Goal: Task Accomplishment & Management: Manage account settings

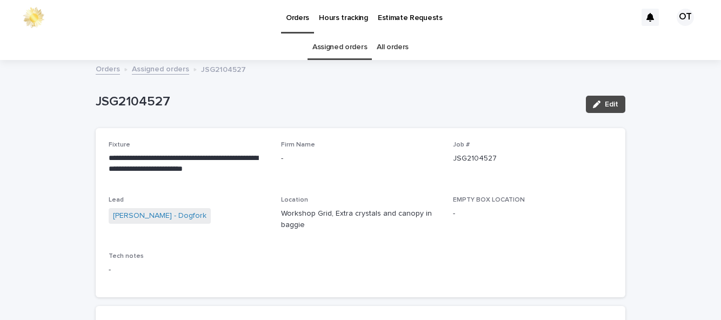
click at [113, 62] on link "Orders" at bounding box center [108, 68] width 24 height 12
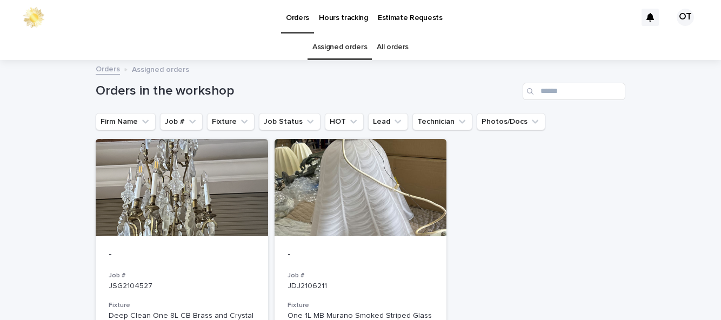
click at [504, 245] on div "- Job # JSG2104527 Fixture Deep Clean One 8L CB Brass and Crystal Tiered Chande…" at bounding box center [361, 308] width 530 height 338
click at [521, 229] on div "- Job # JSG2104527 Fixture Deep Clean One 8L CB Brass and Crystal Tiered Chande…" at bounding box center [361, 308] width 530 height 338
click at [193, 143] on div at bounding box center [182, 187] width 172 height 97
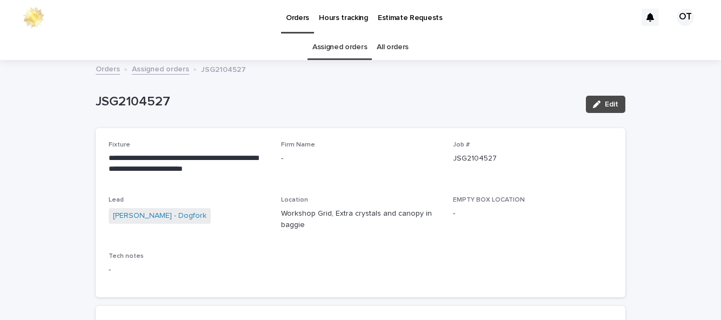
click at [612, 101] on span "Edit" at bounding box center [612, 105] width 14 height 8
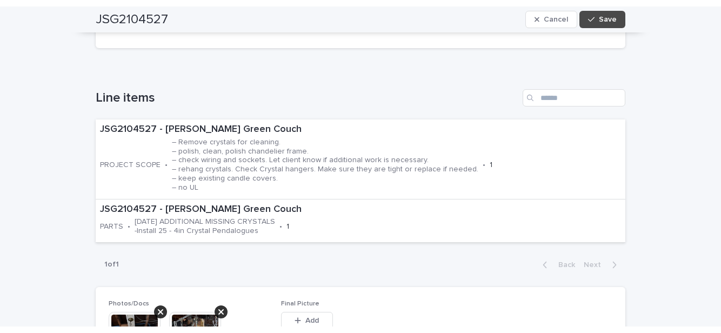
scroll to position [337, 0]
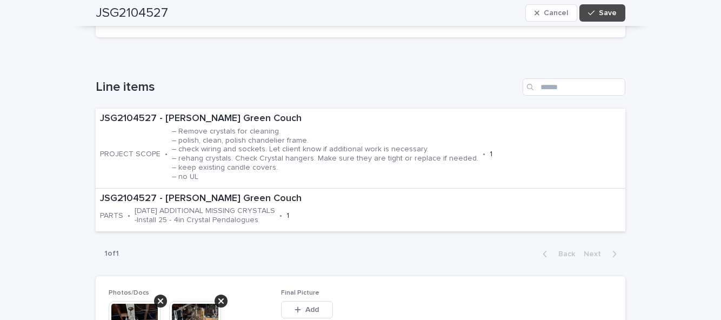
click at [326, 301] on button "Add" at bounding box center [307, 309] width 52 height 17
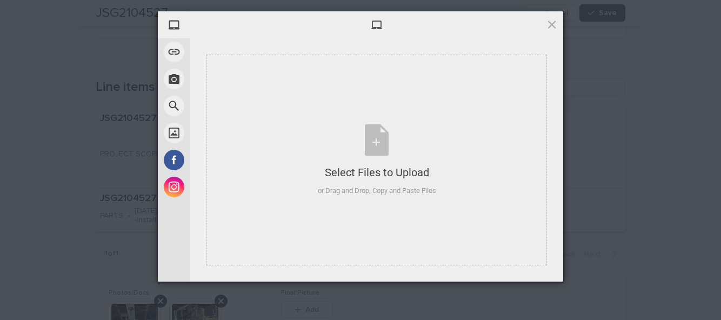
click at [395, 208] on div "Select Files to Upload or Drag and Drop, Copy and Paste Files" at bounding box center [376, 160] width 340 height 211
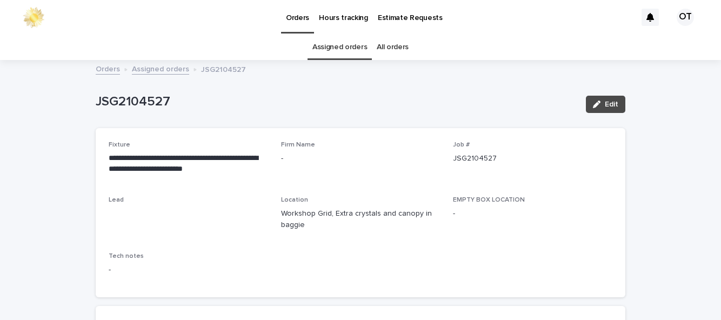
click at [610, 101] on span "Edit" at bounding box center [612, 105] width 14 height 8
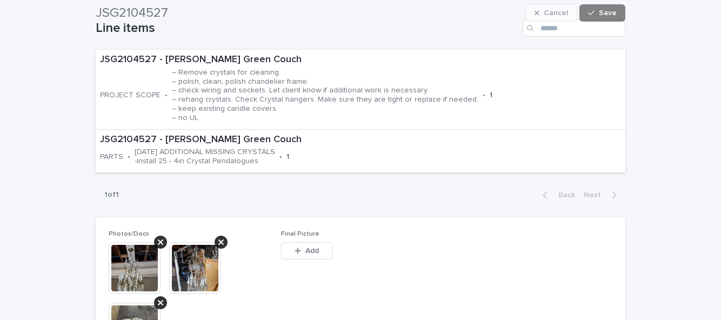
scroll to position [540, 0]
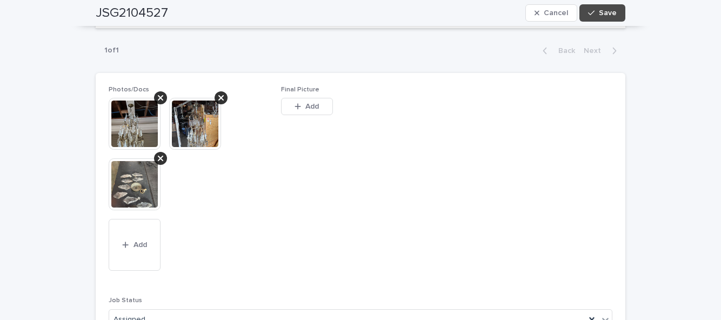
click at [309, 98] on button "Add" at bounding box center [307, 106] width 52 height 17
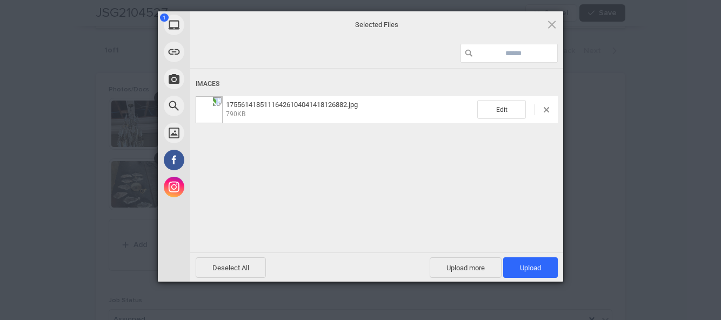
click at [533, 260] on span "Upload 1" at bounding box center [530, 267] width 55 height 21
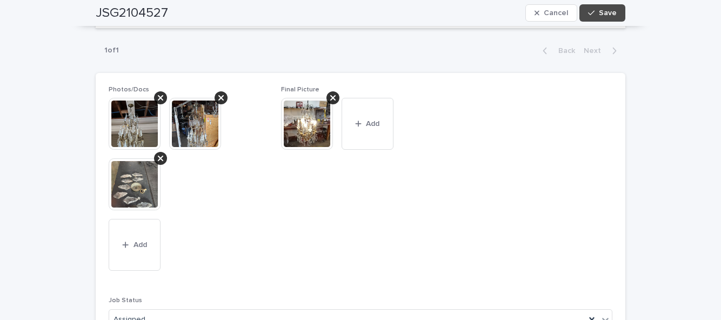
click at [608, 9] on span "Save" at bounding box center [608, 13] width 18 height 8
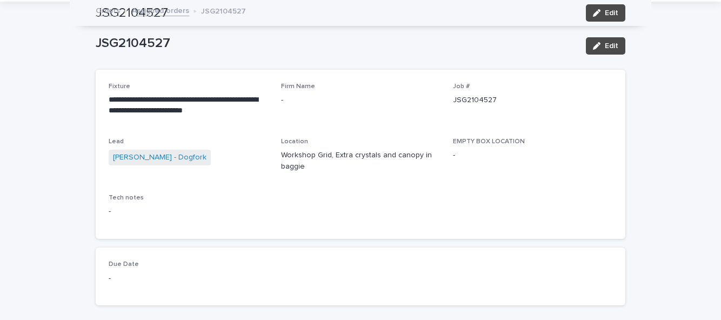
scroll to position [0, 0]
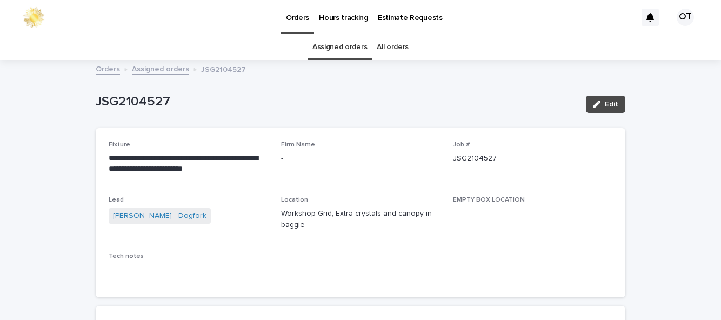
click at [614, 109] on button "Edit" at bounding box center [605, 104] width 39 height 17
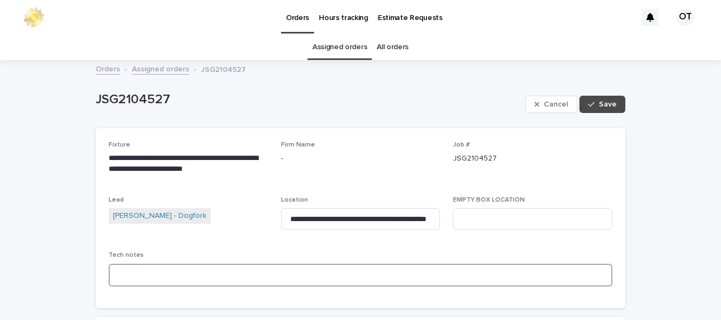
click at [367, 279] on textarea at bounding box center [361, 275] width 504 height 23
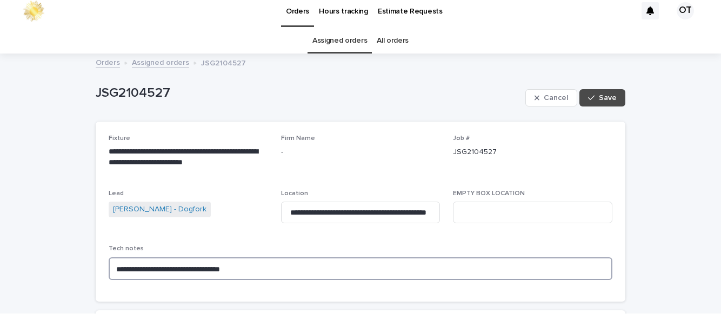
type textarea "**********"
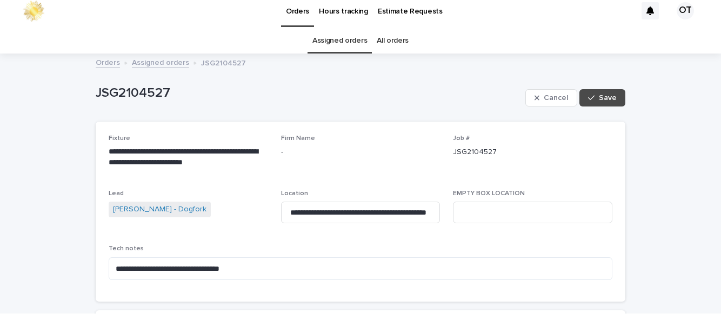
click at [609, 109] on button "Save" at bounding box center [602, 104] width 46 height 17
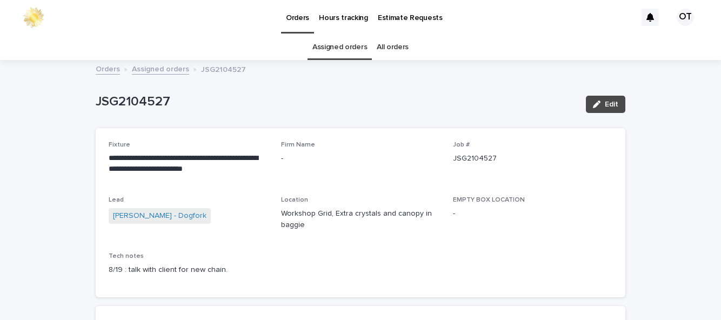
click at [613, 108] on button "Edit" at bounding box center [605, 104] width 39 height 17
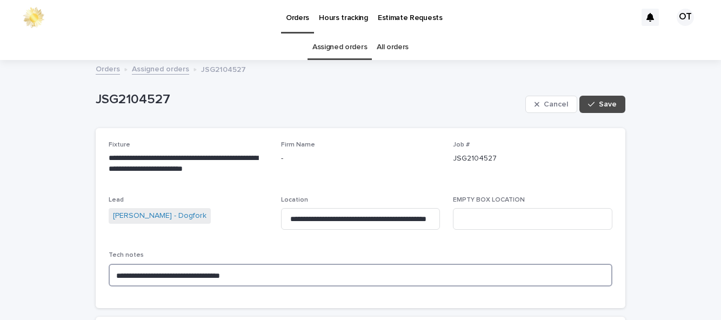
click at [251, 277] on textarea "**********" at bounding box center [361, 275] width 504 height 23
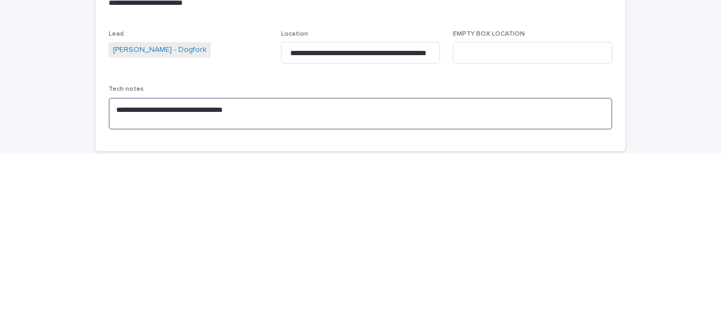
click at [307, 282] on textarea "**********" at bounding box center [361, 280] width 504 height 32
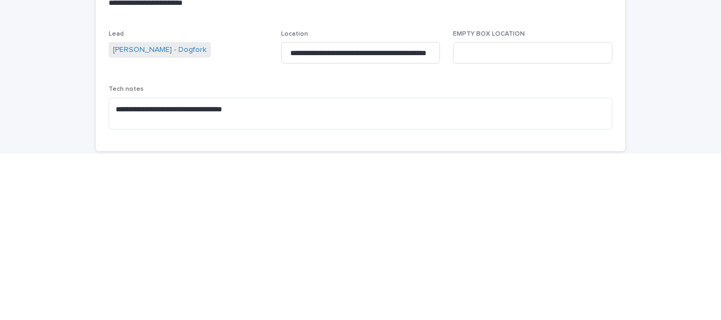
click at [255, 235] on div "Lead Mike Donnelly - Dogfork" at bounding box center [188, 215] width 159 height 38
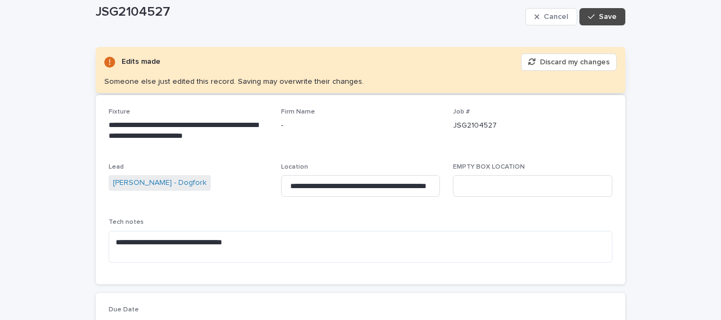
scroll to position [90, 0]
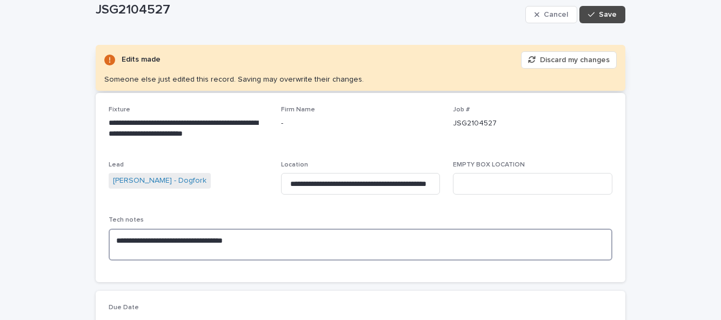
click at [274, 247] on textarea "**********" at bounding box center [361, 245] width 504 height 32
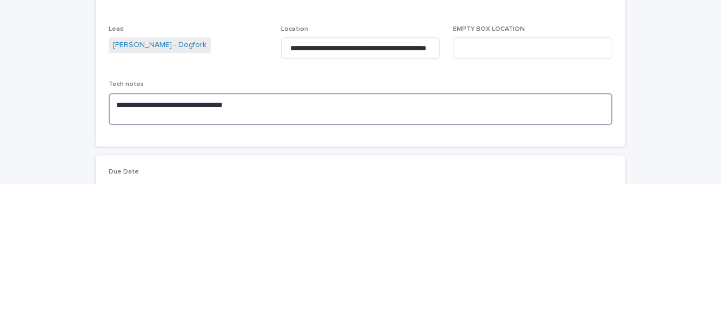
click at [243, 248] on textarea "**********" at bounding box center [361, 245] width 504 height 32
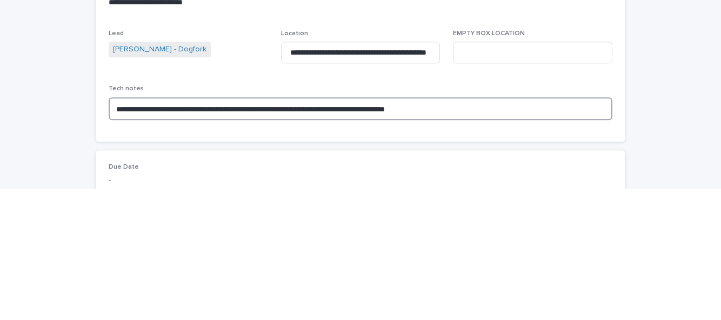
click at [390, 242] on textarea "**********" at bounding box center [361, 240] width 504 height 23
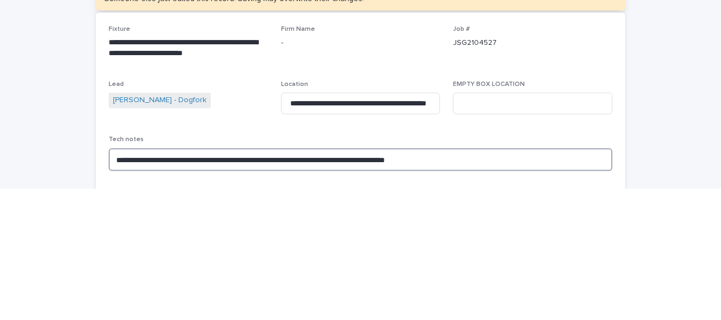
scroll to position [0, 0]
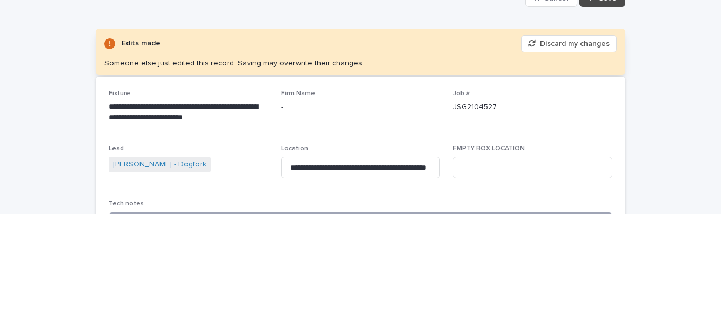
type textarea "**********"
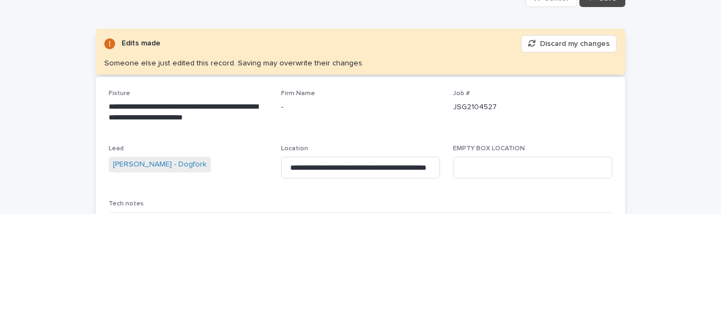
click at [610, 109] on button "Save" at bounding box center [602, 104] width 46 height 17
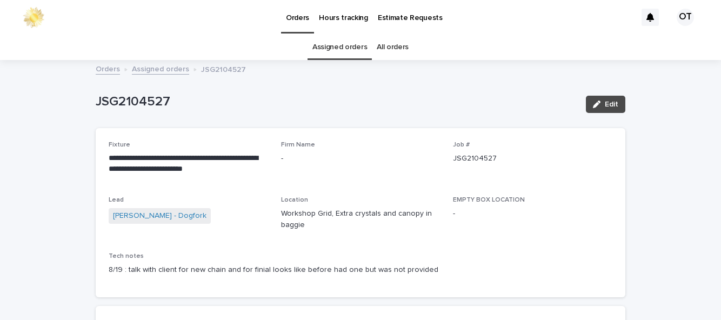
click at [541, 212] on p "-" at bounding box center [532, 213] width 159 height 11
click at [529, 207] on div "-" at bounding box center [532, 213] width 159 height 14
click at [613, 105] on span "Edit" at bounding box center [612, 105] width 14 height 8
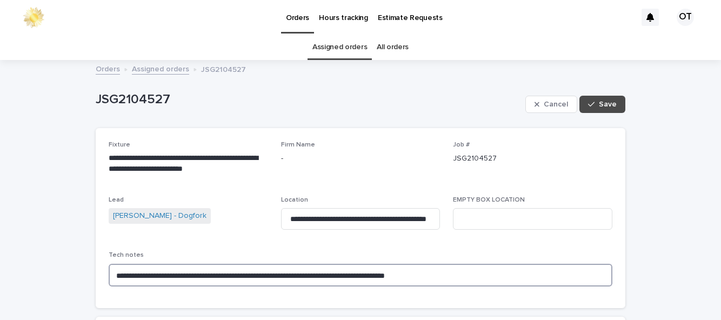
click at [452, 275] on textarea "**********" at bounding box center [361, 275] width 504 height 23
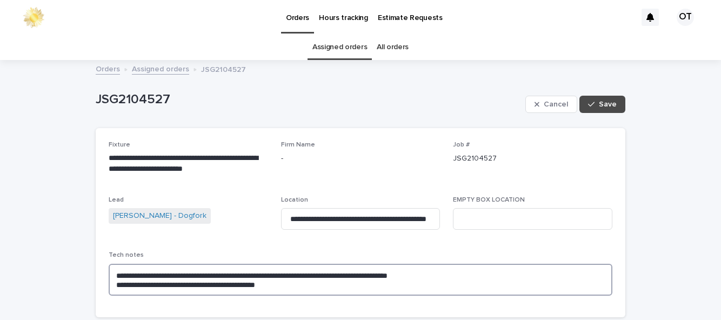
type textarea "**********"
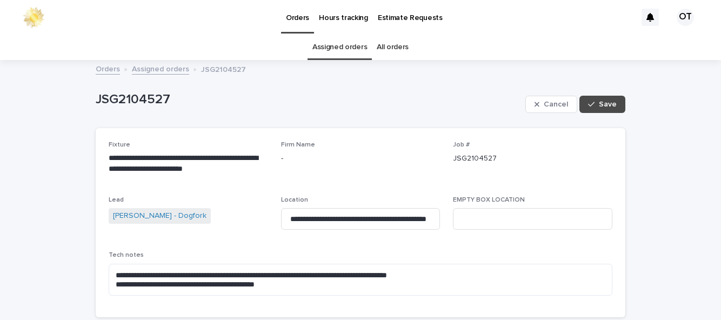
click at [607, 110] on button "Save" at bounding box center [602, 104] width 46 height 17
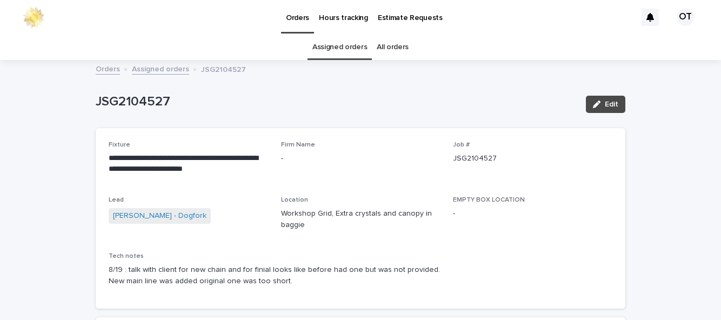
click at [393, 50] on link "All orders" at bounding box center [393, 47] width 32 height 25
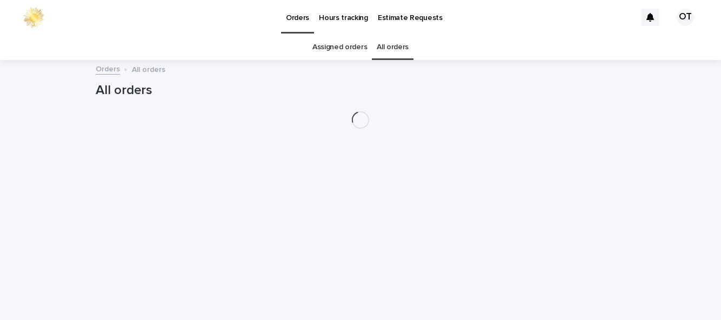
click at [344, 50] on link "Assigned orders" at bounding box center [339, 47] width 55 height 25
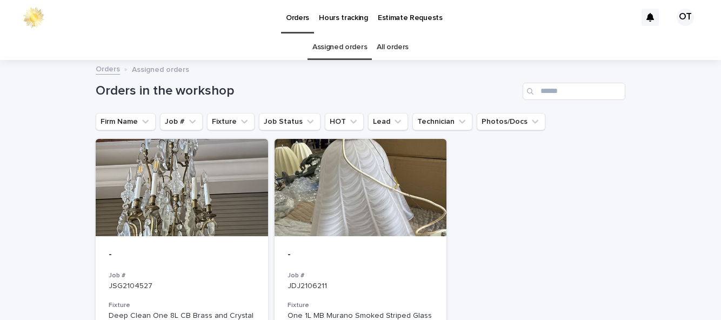
click at [400, 227] on div at bounding box center [361, 187] width 172 height 97
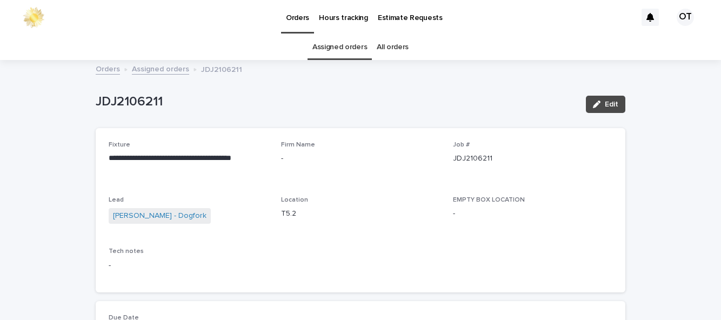
click at [350, 35] on link "Assigned orders" at bounding box center [339, 47] width 55 height 25
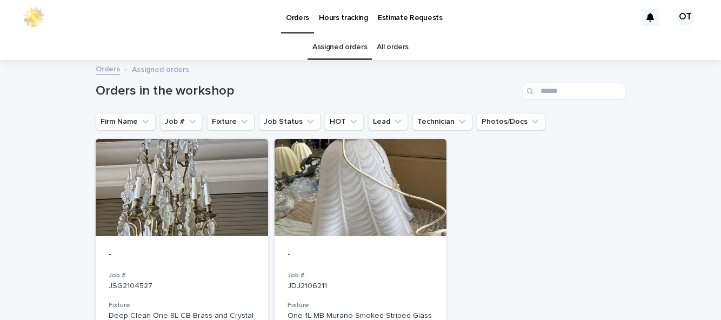
click at [390, 199] on div at bounding box center [361, 187] width 172 height 97
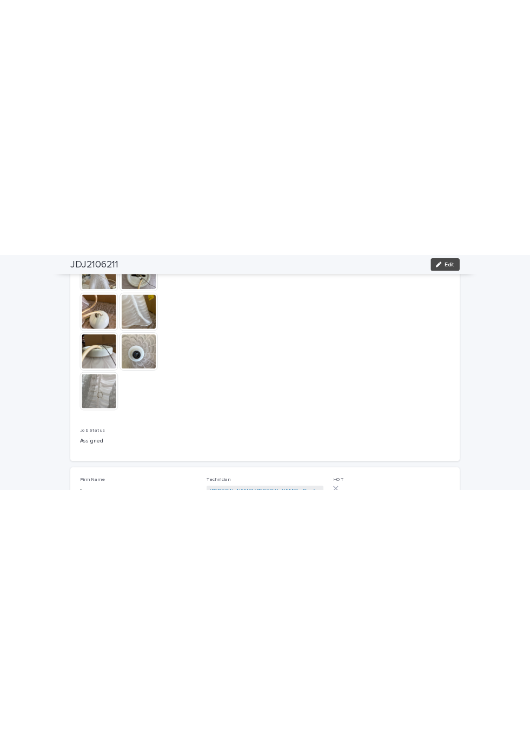
scroll to position [763, 0]
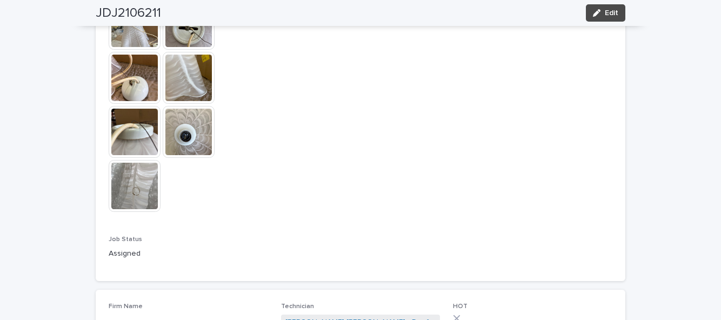
click at [185, 106] on img at bounding box center [189, 132] width 52 height 52
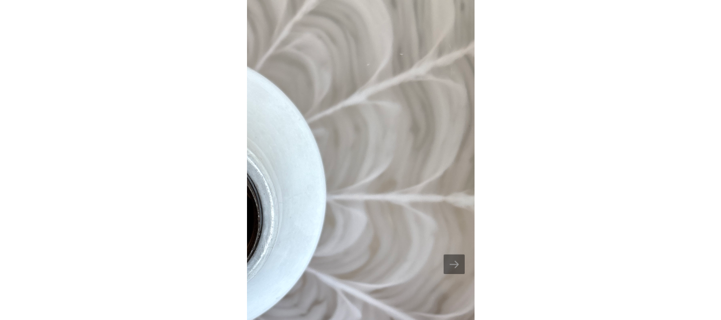
scroll to position [355, 0]
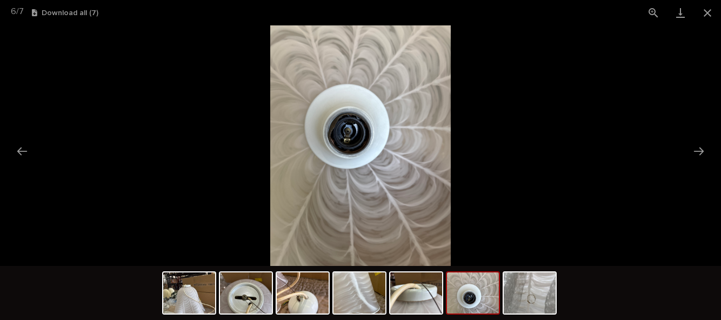
click at [707, 8] on button "Close gallery" at bounding box center [707, 12] width 27 height 25
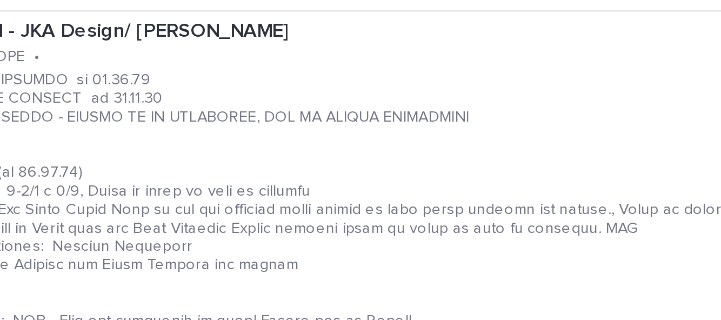
scroll to position [363, 0]
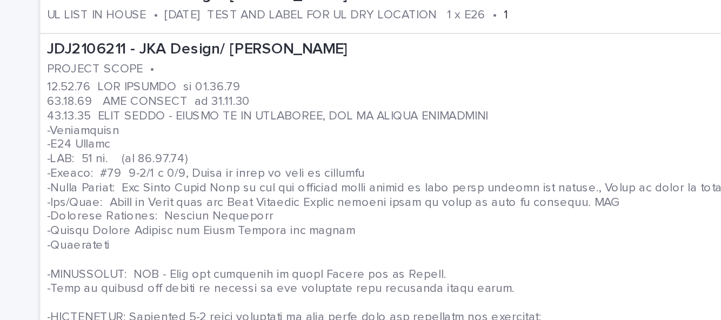
click at [349, 167] on p at bounding box center [336, 226] width 473 height 191
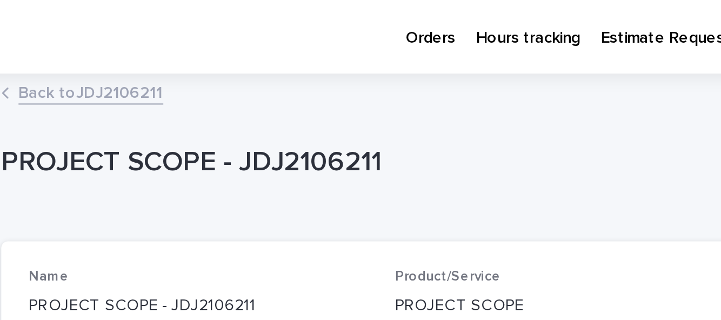
click at [151, 37] on link "Back to JDJ2106211" at bounding box center [138, 43] width 68 height 12
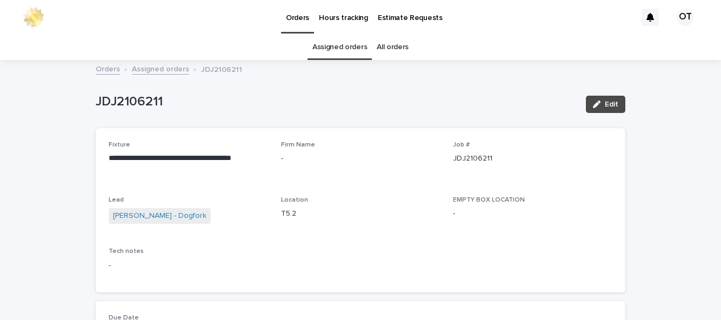
click at [349, 35] on link "Assigned orders" at bounding box center [339, 47] width 55 height 25
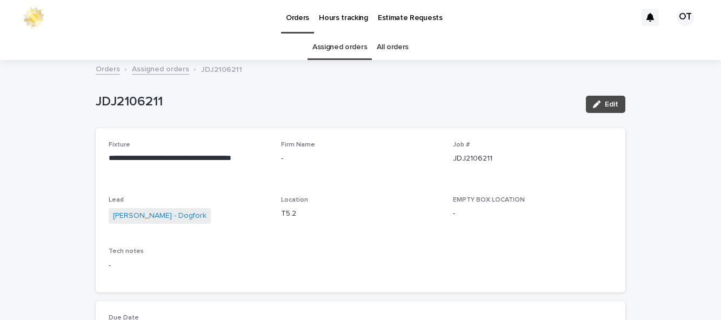
click at [350, 35] on link "Assigned orders" at bounding box center [339, 47] width 55 height 25
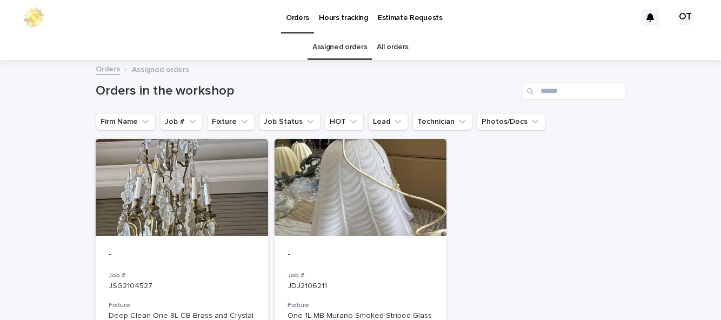
click at [402, 249] on p "-" at bounding box center [361, 255] width 146 height 12
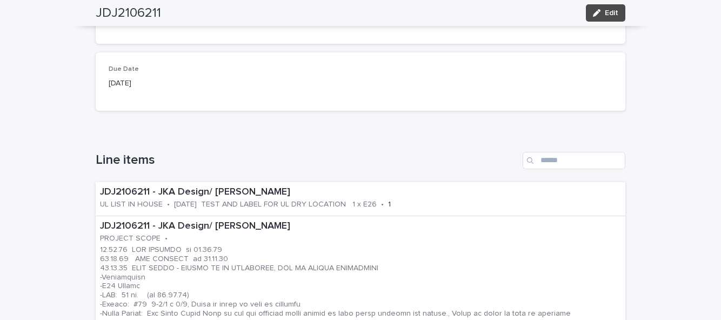
scroll to position [248, 0]
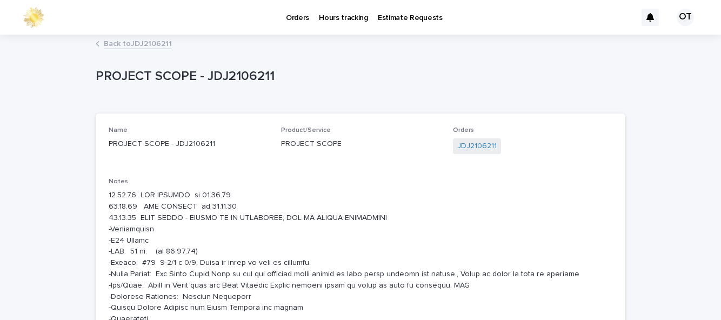
click at [166, 37] on link "Back to JDJ2106211" at bounding box center [138, 43] width 68 height 12
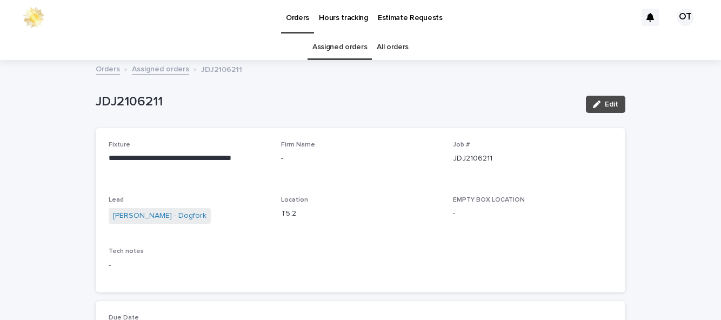
click at [345, 35] on link "Assigned orders" at bounding box center [339, 47] width 55 height 25
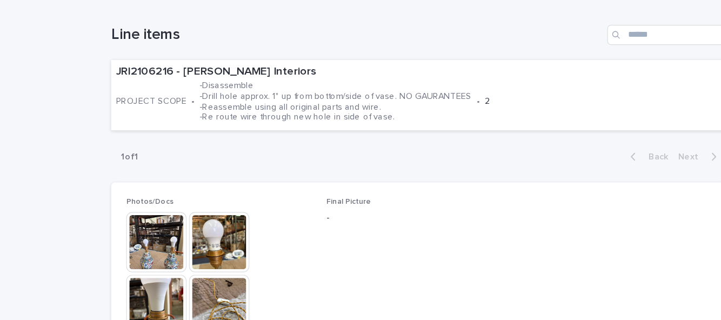
scroll to position [336, 0]
click at [318, 126] on p "-Disassemble -Drill hole approx. 1" up from bottom/side of vase. NO GAURANTEES …" at bounding box center [289, 130] width 234 height 36
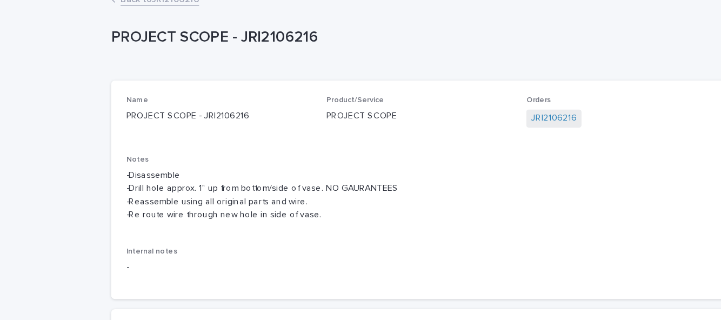
click at [143, 48] on link "Back to JRI2106216" at bounding box center [138, 43] width 68 height 12
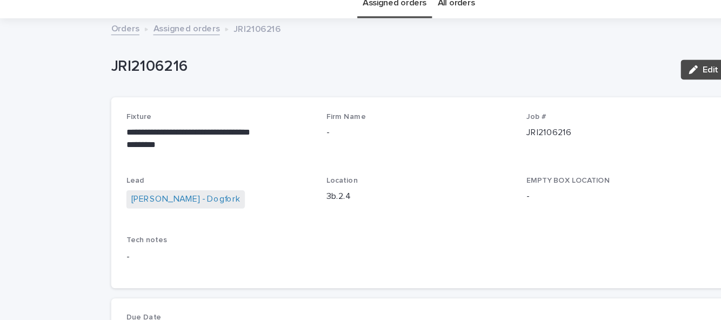
click at [351, 51] on link "Assigned orders" at bounding box center [339, 47] width 55 height 25
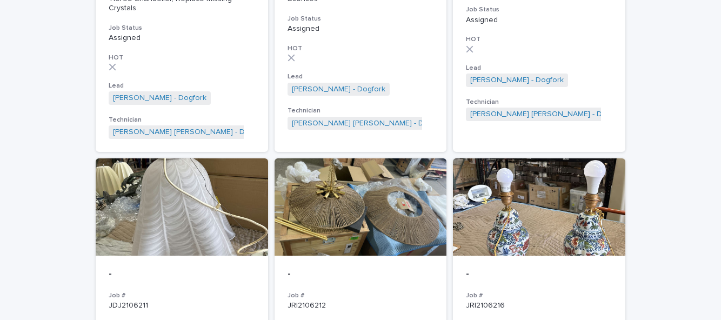
scroll to position [322, 0]
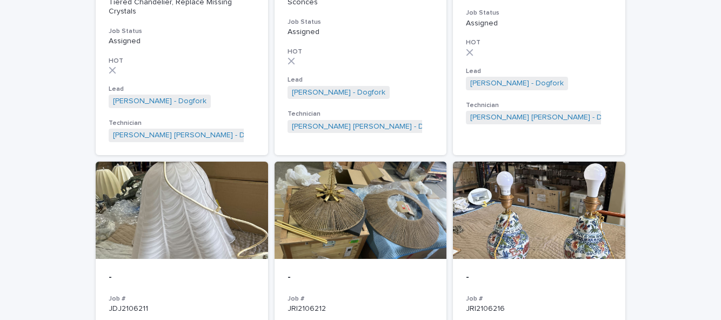
click at [538, 210] on div at bounding box center [539, 210] width 172 height 97
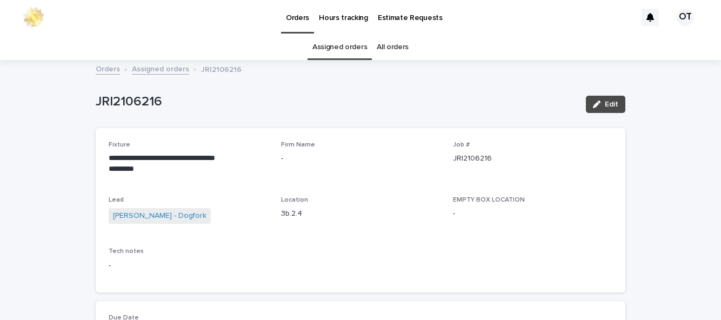
click at [339, 43] on link "Assigned orders" at bounding box center [339, 47] width 55 height 25
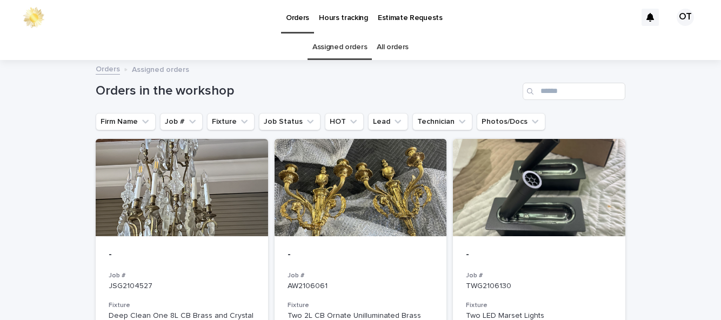
scroll to position [83, 0]
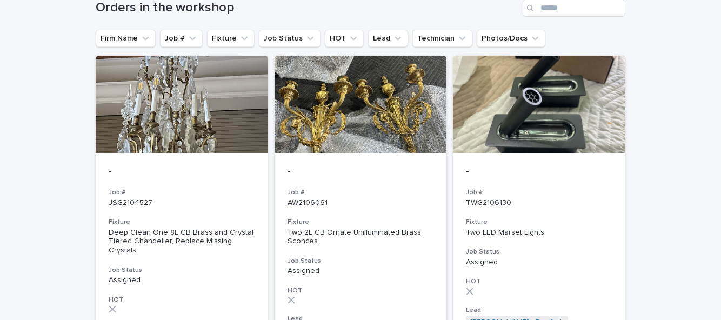
click at [555, 185] on div "- Job # TWG2106130 Fixture Two LED Marset Lights Job Status Assigned HOT Lead B…" at bounding box center [539, 264] width 172 height 223
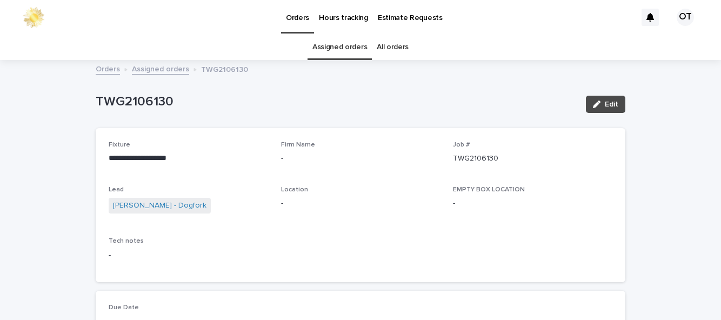
click at [347, 35] on link "Assigned orders" at bounding box center [339, 47] width 55 height 25
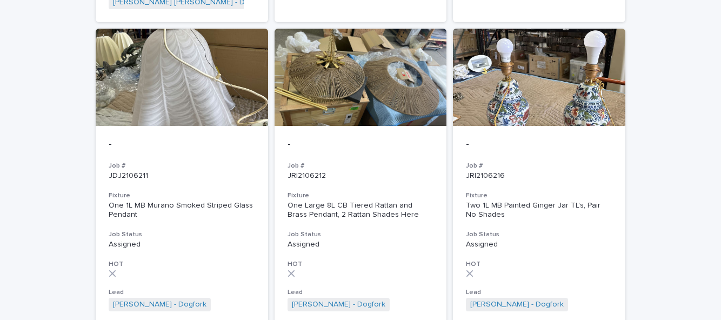
scroll to position [436, 0]
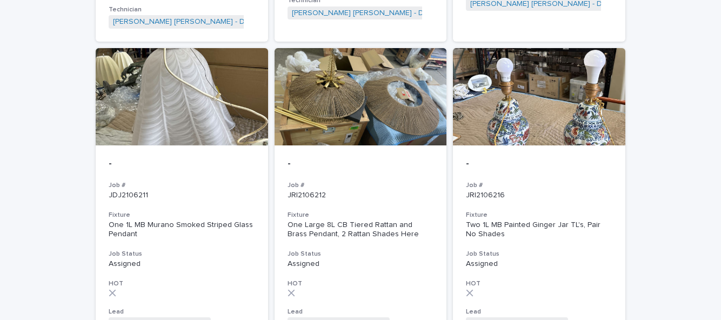
click at [580, 220] on div "Two 1L MB Painted Ginger Jar TL's, Pair No Shades" at bounding box center [539, 229] width 146 height 18
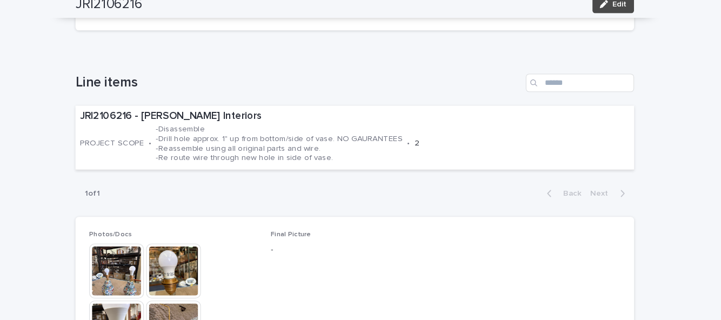
scroll to position [324, 0]
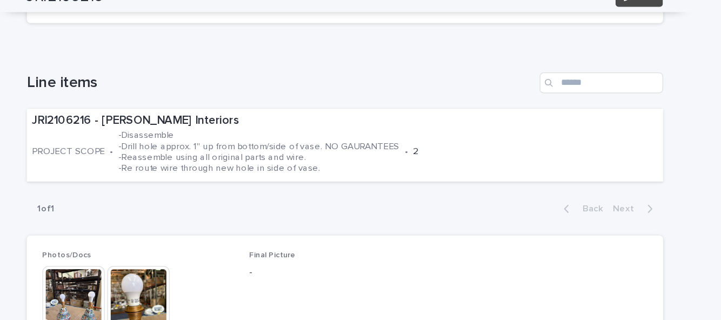
click at [670, 141] on div "**********" at bounding box center [360, 175] width 721 height 877
